Goal: Register for event/course

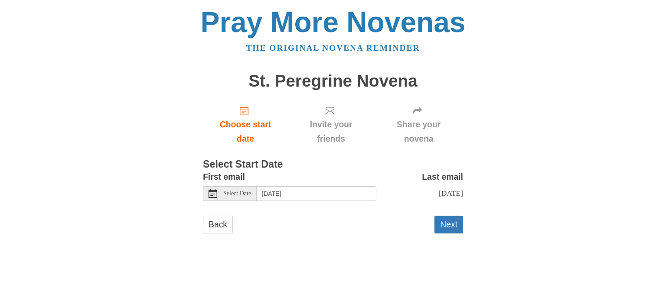
click at [224, 193] on span "Select Date" at bounding box center [237, 194] width 28 height 6
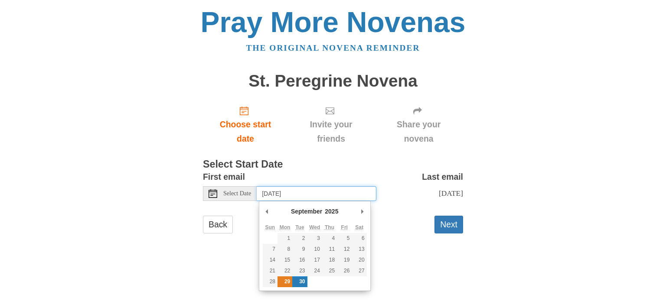
type input "[DATE]"
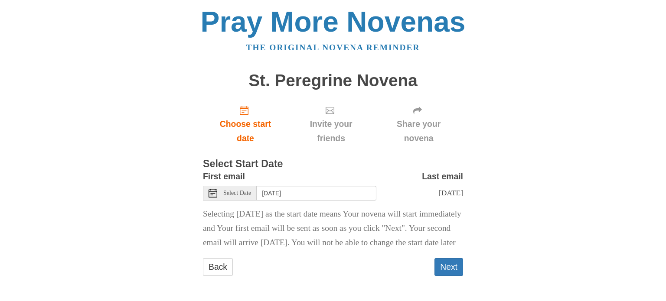
scroll to position [14, 0]
click at [451, 269] on button "Next" at bounding box center [448, 267] width 29 height 18
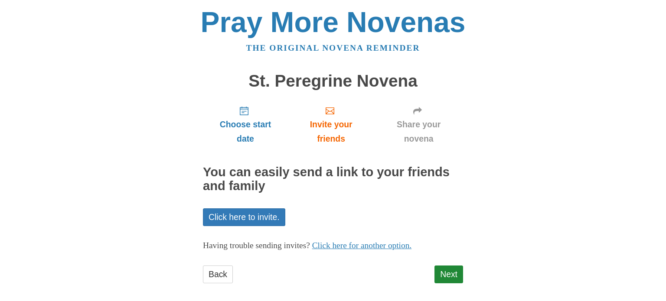
scroll to position [7, 0]
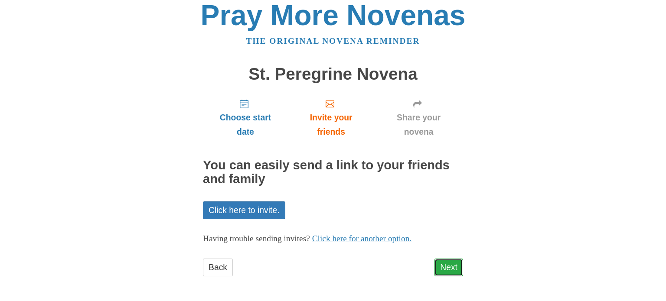
click at [448, 267] on link "Next" at bounding box center [448, 268] width 29 height 18
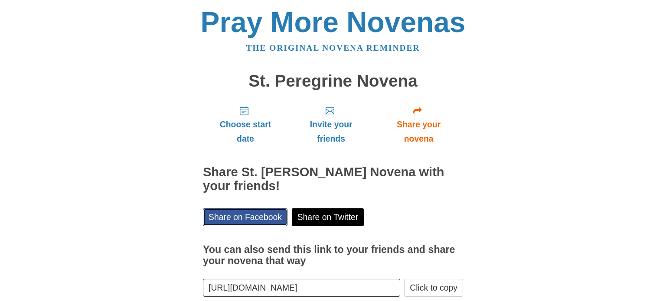
click at [265, 217] on link "Share on Facebook" at bounding box center [245, 217] width 85 height 18
